Goal: Book appointment/travel/reservation: Book appointment/travel/reservation

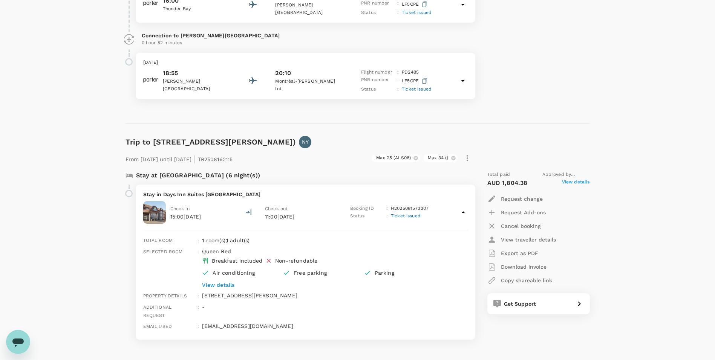
scroll to position [376, 0]
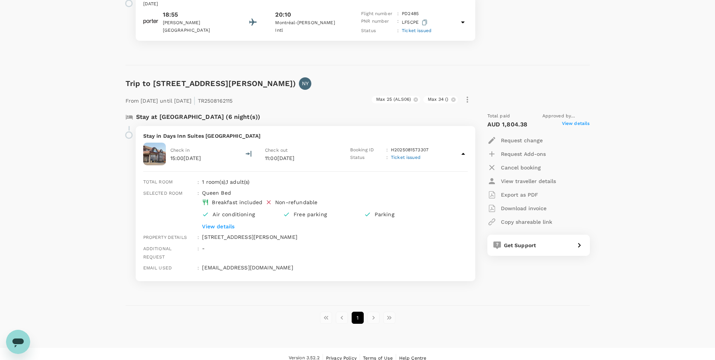
click at [377, 311] on li "pagination navigation" at bounding box center [374, 317] width 16 height 12
click at [376, 311] on li "pagination navigation" at bounding box center [374, 317] width 16 height 12
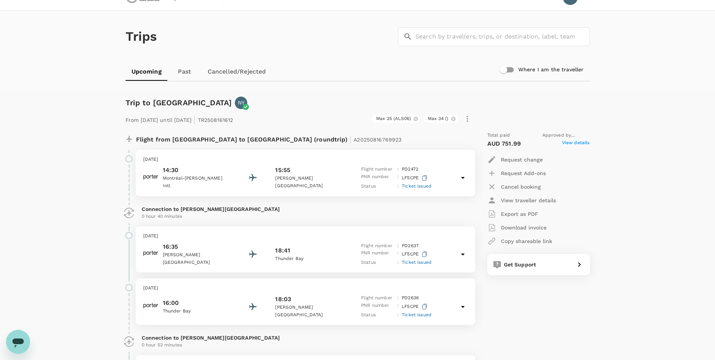
scroll to position [0, 0]
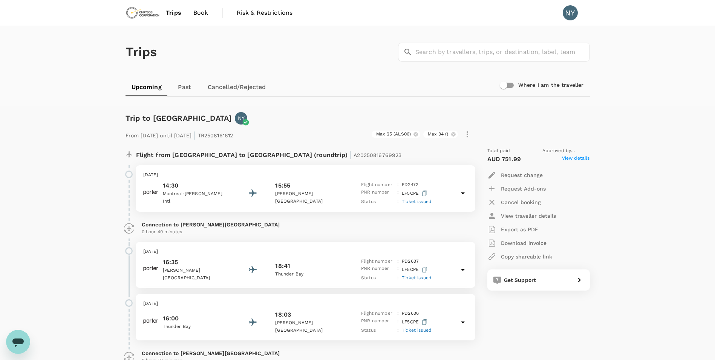
click at [196, 12] on span "Book" at bounding box center [200, 12] width 15 height 9
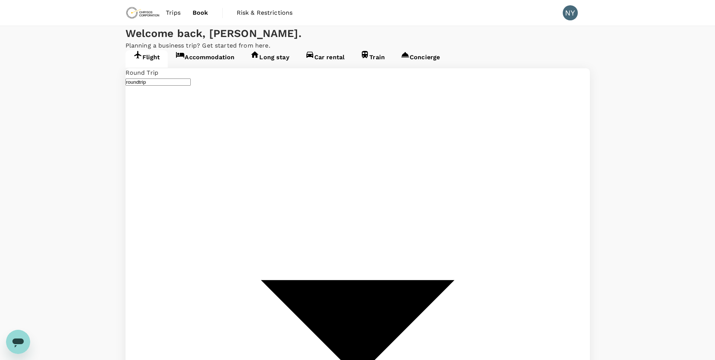
click at [335, 67] on link "Car rental" at bounding box center [325, 58] width 55 height 17
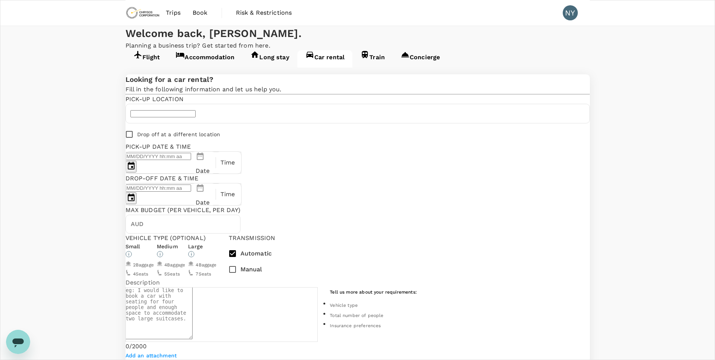
type input "Concierge booking - car-rental"
click at [186, 117] on input "text" at bounding box center [162, 113] width 65 height 7
type input "1"
type input "4386229010"
type input "[EMAIL_ADDRESS][DOMAIN_NAME]"
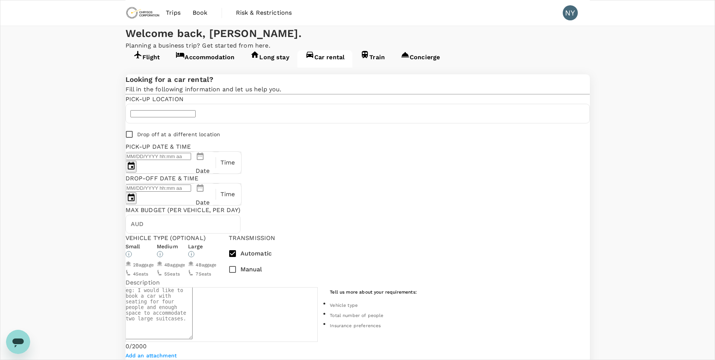
click at [210, 170] on p "Date" at bounding box center [203, 170] width 14 height 9
click at [376, 248] on button "29" at bounding box center [371, 244] width 7 height 7
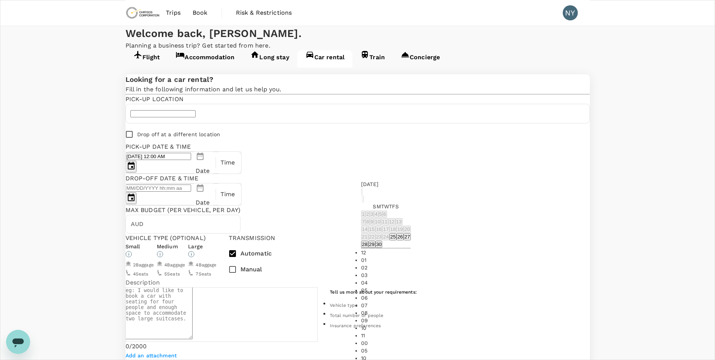
scroll to position [113, 0]
click at [411, 309] on li "08" at bounding box center [386, 313] width 50 height 8
type input "[DATE] 08:00 AM"
click at [566, 220] on div "Looking for a car rental? Fill in the following information and let us help you…" at bounding box center [358, 347] width 465 height 546
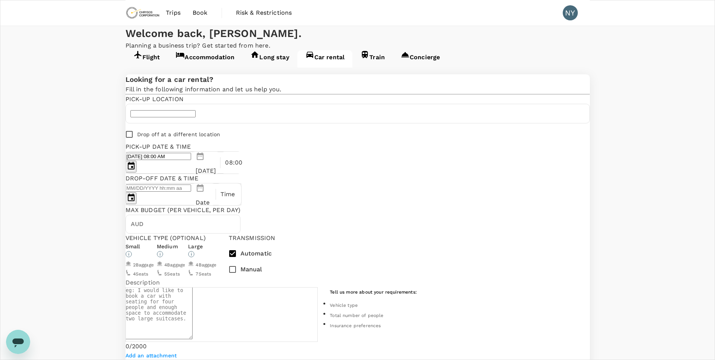
click at [210, 198] on p "Date" at bounding box center [203, 202] width 14 height 9
click at [465, 201] on icon "Next month" at bounding box center [465, 201] width 0 height 0
click at [479, 218] on button "4" at bounding box center [477, 213] width 4 height 7
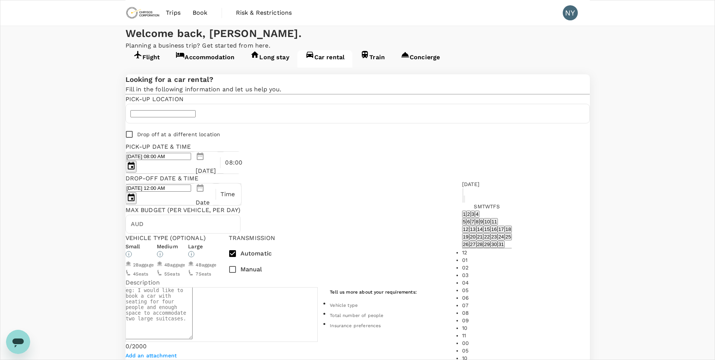
click at [466, 225] on button "5" at bounding box center [464, 221] width 4 height 7
click at [479, 218] on button "4" at bounding box center [477, 213] width 4 height 7
click at [241, 190] on p "12:00" at bounding box center [232, 194] width 15 height 9
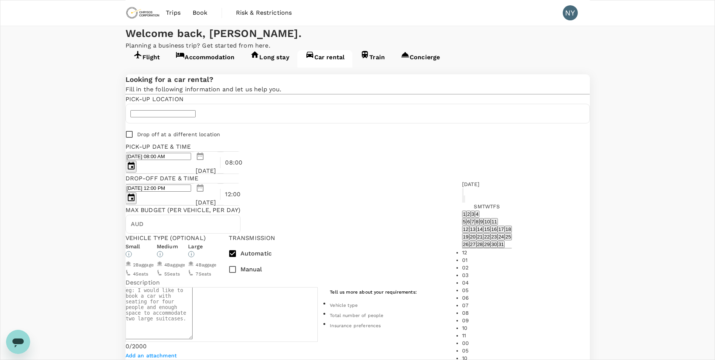
click at [512, 271] on li "03" at bounding box center [487, 275] width 50 height 8
type input "[DATE] 03:00 PM"
click at [670, 232] on div "Flight Accommodation Long stay Car rental Train Concierge Looking for a car ren…" at bounding box center [357, 335] width 715 height 571
click at [191, 123] on div at bounding box center [358, 113] width 464 height 19
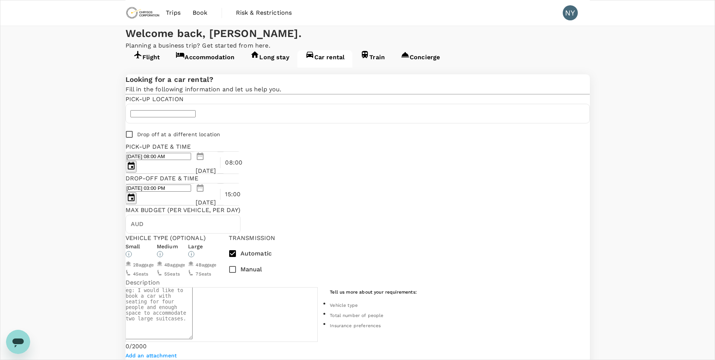
click at [190, 117] on input "text" at bounding box center [162, 113] width 65 height 7
type input "enterprise airport"
click at [212, 226] on input "text" at bounding box center [192, 224] width 97 height 19
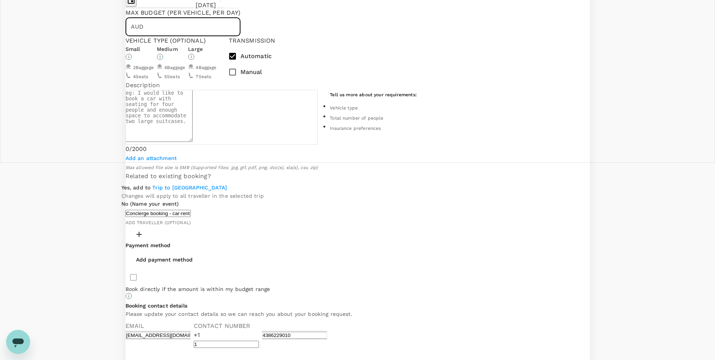
scroll to position [226, 0]
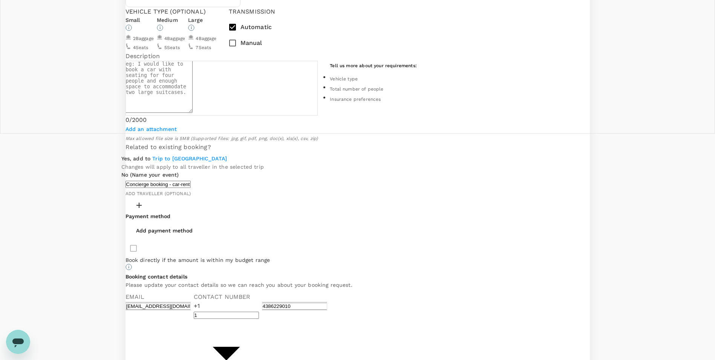
radio input "true"
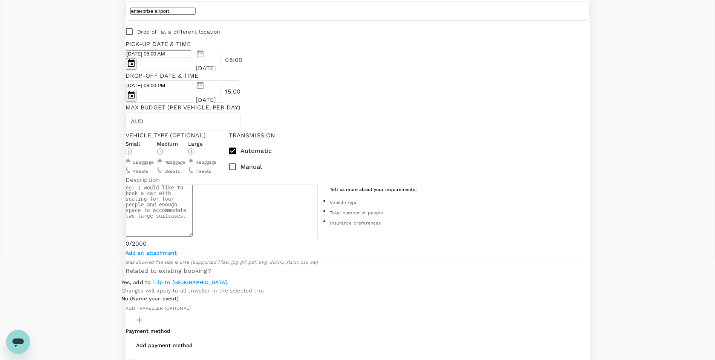
scroll to position [66, 0]
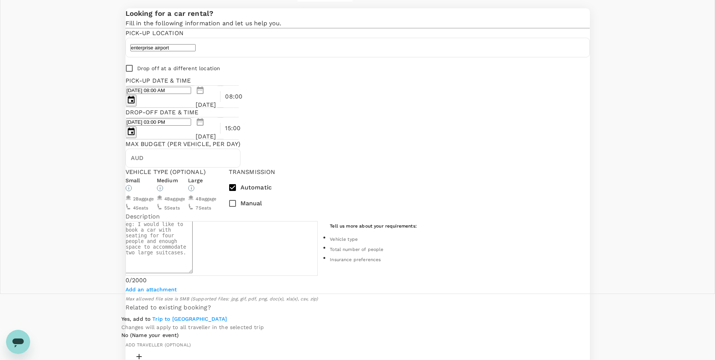
click at [196, 51] on input "enterprise airport" at bounding box center [162, 47] width 65 height 7
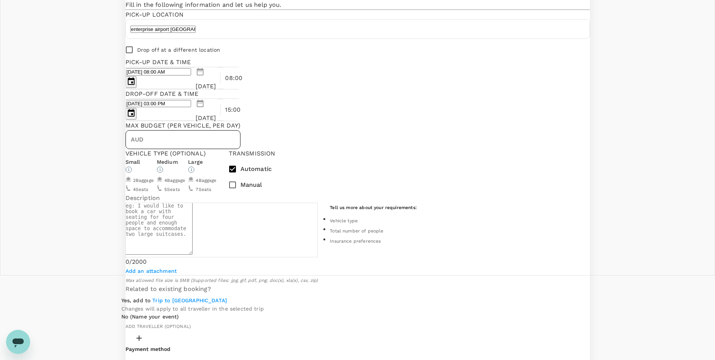
scroll to position [141, 0]
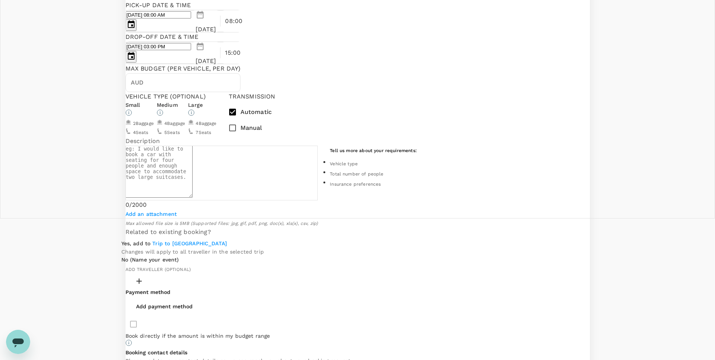
type input "enterprise airport [GEOGRAPHIC_DATA]"
click at [193, 187] on textarea at bounding box center [159, 172] width 67 height 52
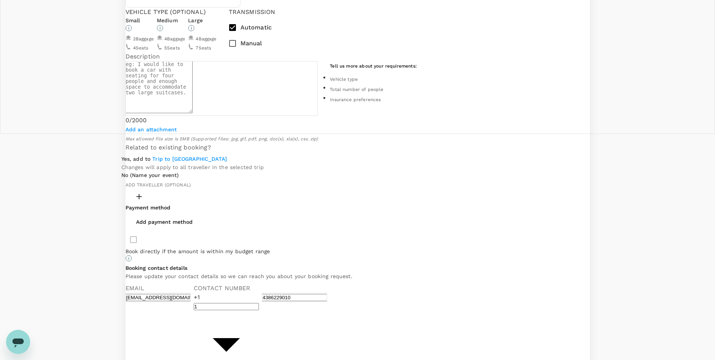
scroll to position [217, 0]
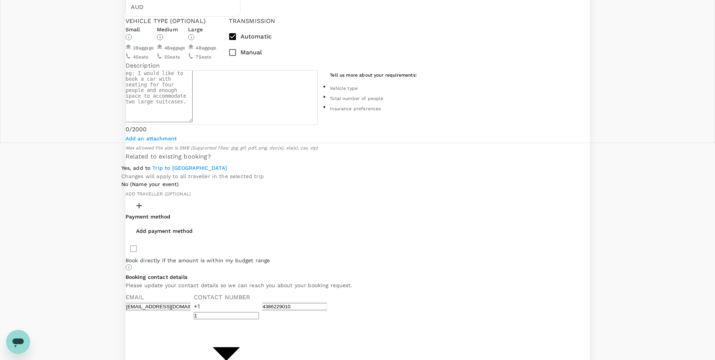
click at [193, 108] on textarea at bounding box center [159, 96] width 67 height 52
click at [193, 114] on textarea "i will arrive at the AirPort of [GEOGRAPHIC_DATA]" at bounding box center [159, 96] width 67 height 52
click at [193, 117] on textarea "i will arrive at the AirPort of [GEOGRAPHIC_DATA] around 6h40 PM [DATE][DATE]." at bounding box center [159, 96] width 67 height 52
click at [193, 122] on textarea "i will arrive at the AirPort of [GEOGRAPHIC_DATA] around 6h40 PM [DATE][DATE]. …" at bounding box center [159, 96] width 67 height 52
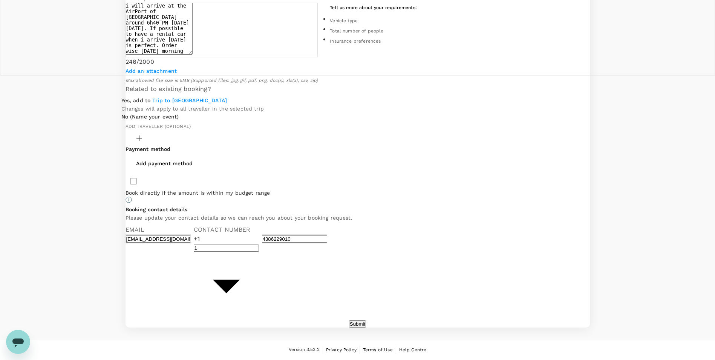
scroll to position [368, 0]
type textarea "i will arrive at the AirPort of [GEOGRAPHIC_DATA] around 6h40 PM [DATE][DATE]. …"
click at [359, 320] on button "Submit" at bounding box center [357, 323] width 17 height 7
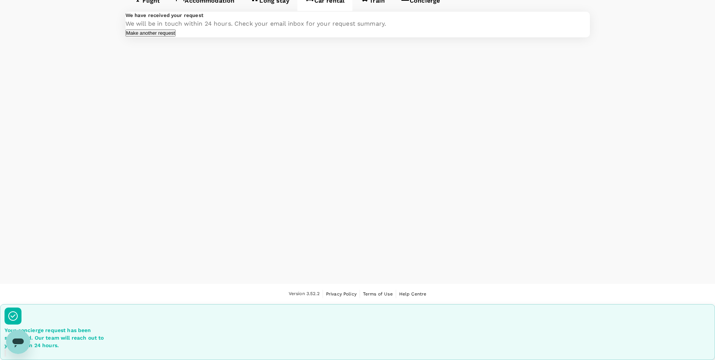
scroll to position [1, 0]
